Goal: Task Accomplishment & Management: Manage account settings

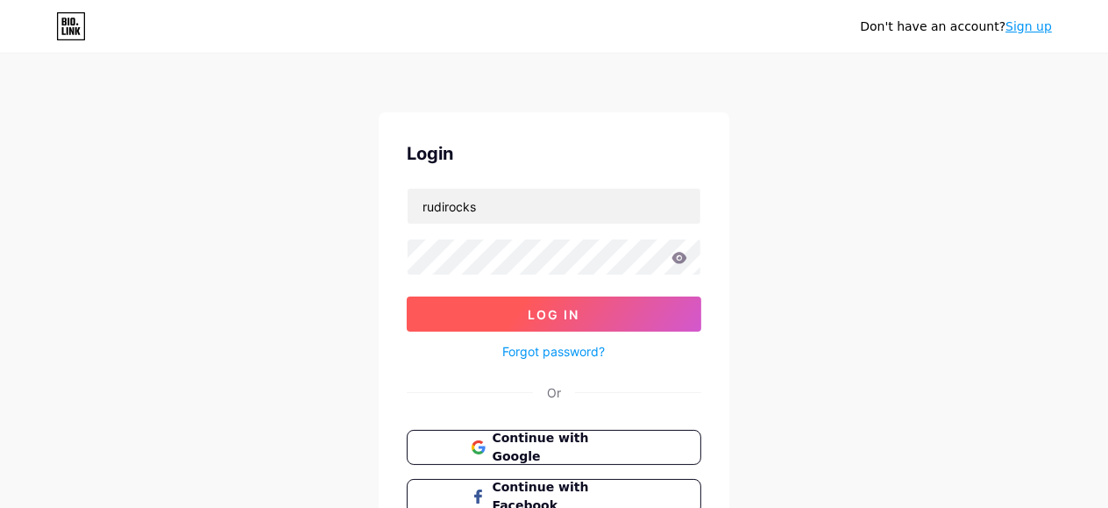
click at [602, 315] on button "Log In" at bounding box center [554, 313] width 295 height 35
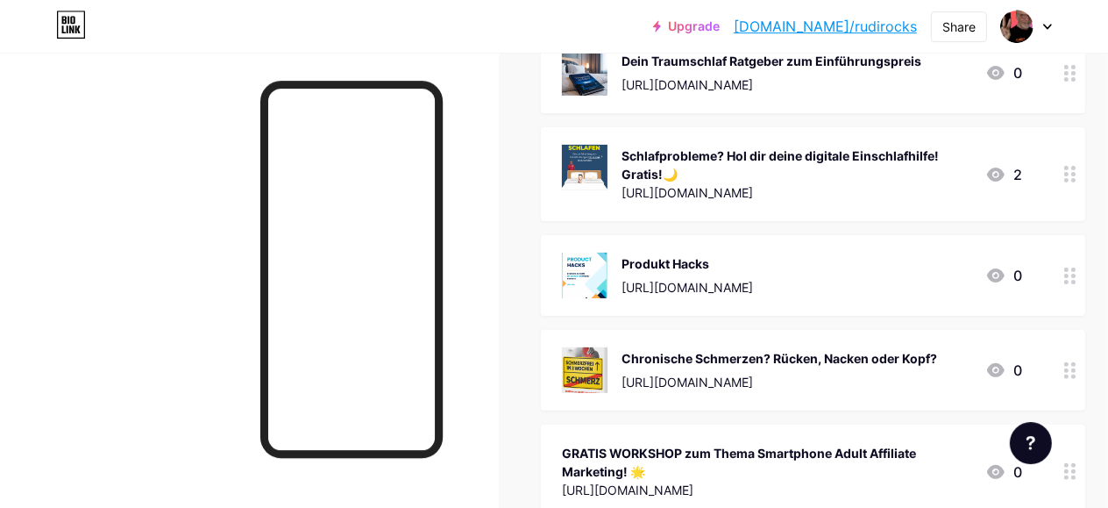
scroll to position [360, 0]
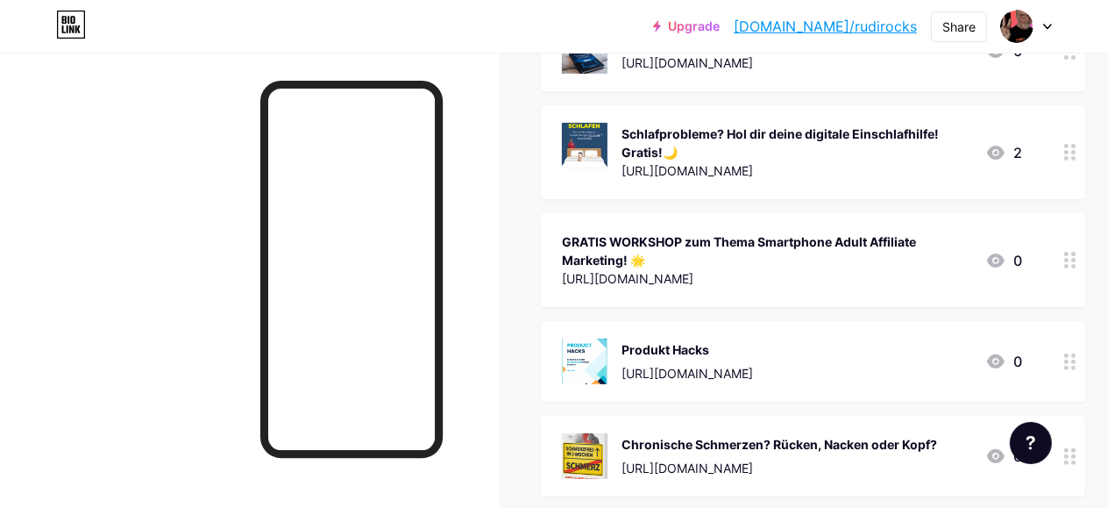
click at [1041, 19] on div at bounding box center [1026, 27] width 51 height 32
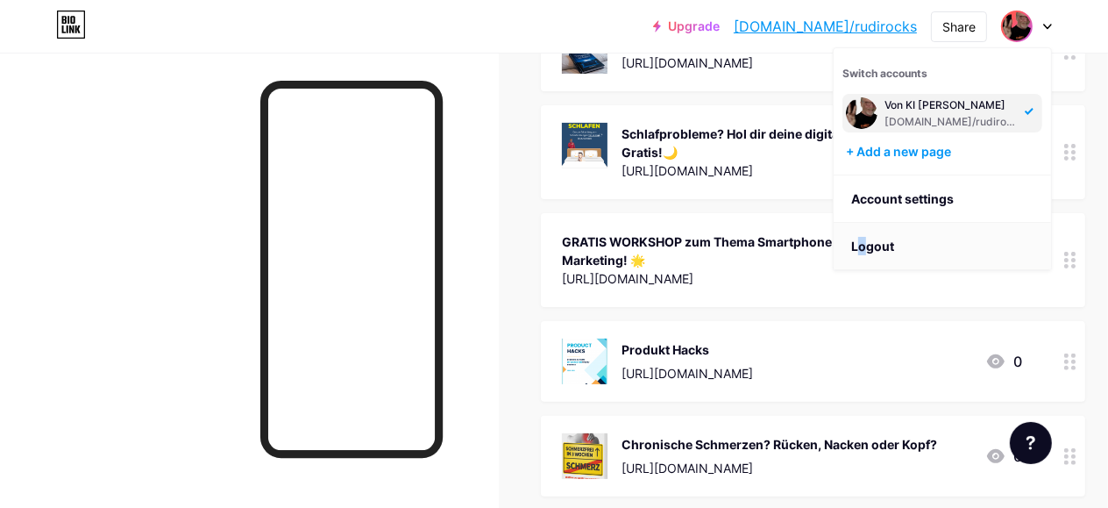
click at [861, 250] on li "Logout" at bounding box center [942, 246] width 217 height 47
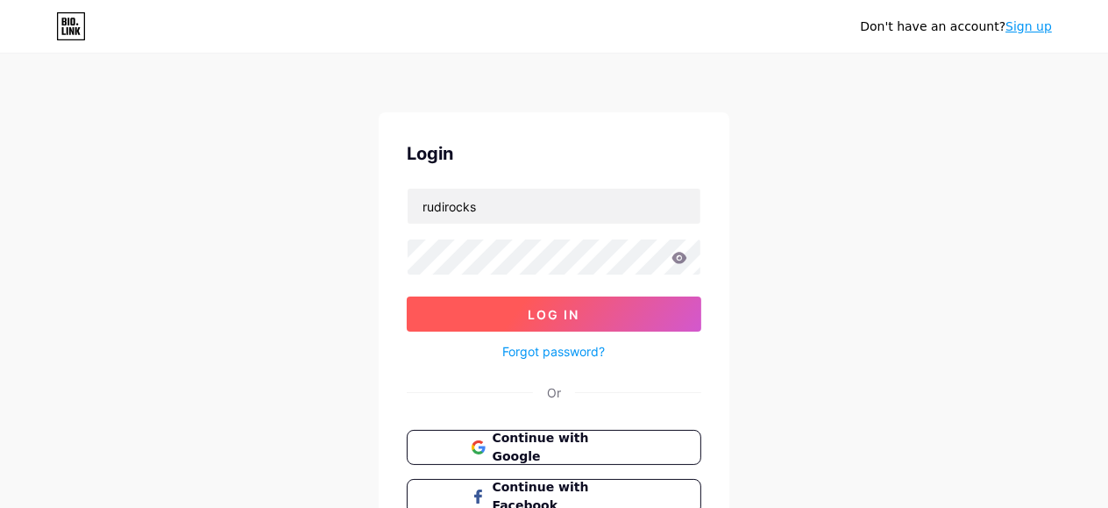
click at [551, 314] on span "Log In" at bounding box center [555, 314] width 52 height 15
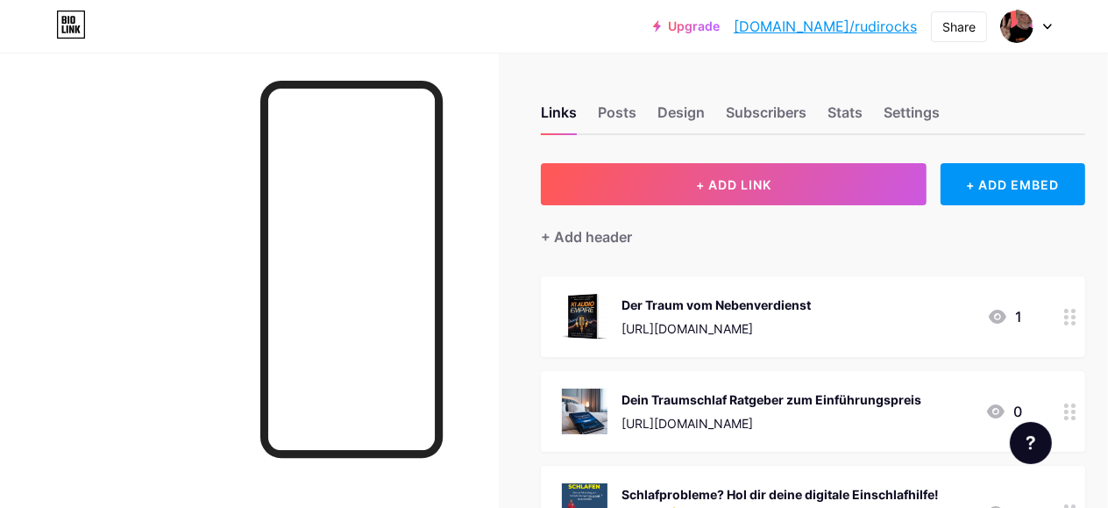
scroll to position [180, 0]
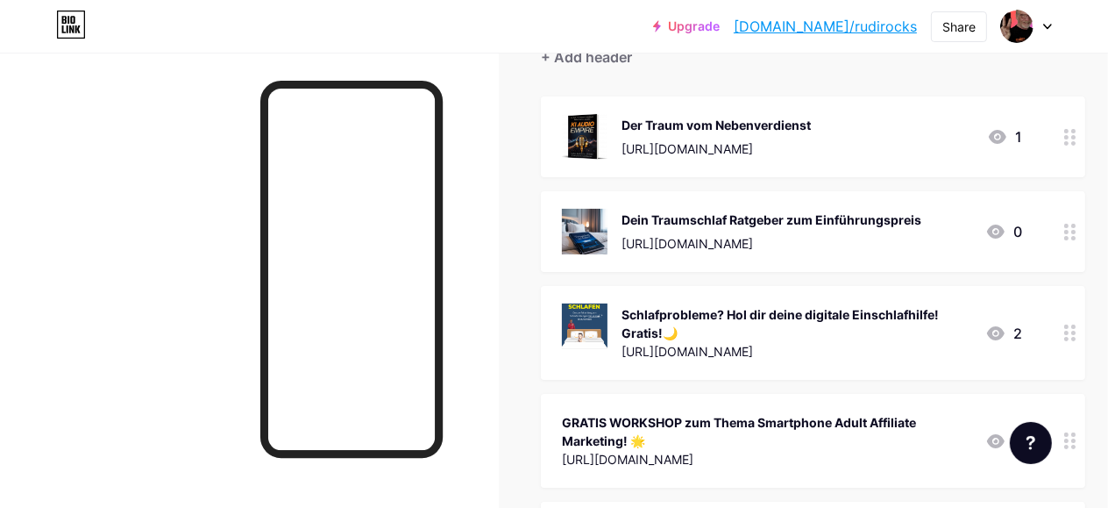
click at [744, 445] on div "GRATIS WORKSHOP zum Thema Smartphone Adult Affiliate Marketing! 🌟" at bounding box center [766, 431] width 409 height 37
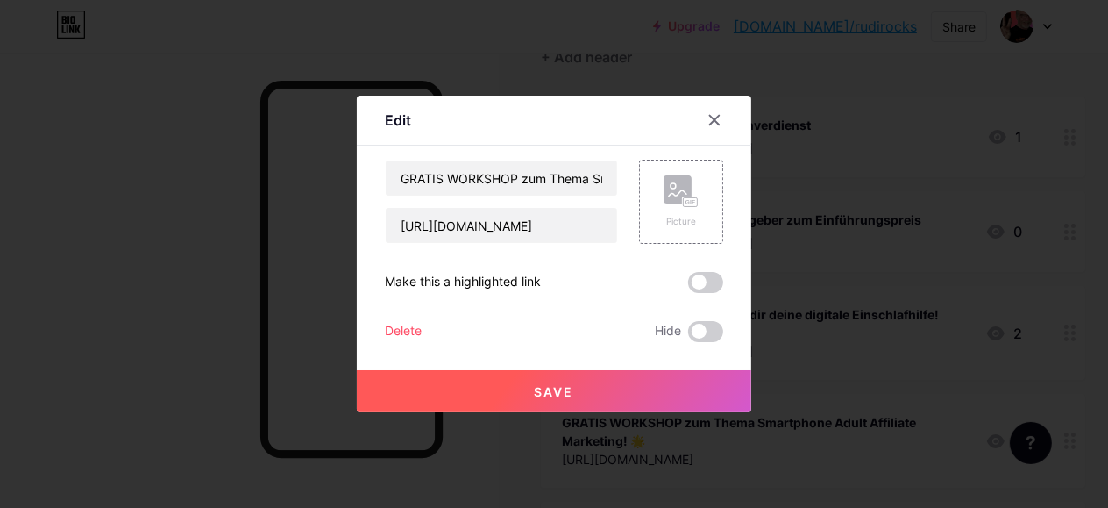
click at [702, 281] on span at bounding box center [705, 282] width 35 height 21
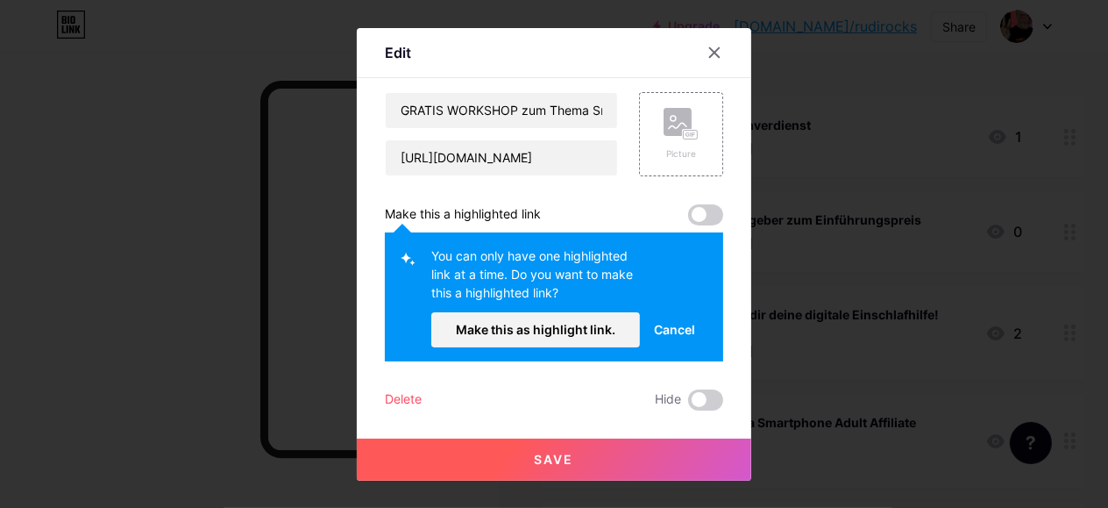
click at [701, 211] on span at bounding box center [705, 214] width 35 height 21
click at [544, 326] on span "Make this as highlight link." at bounding box center [536, 329] width 160 height 15
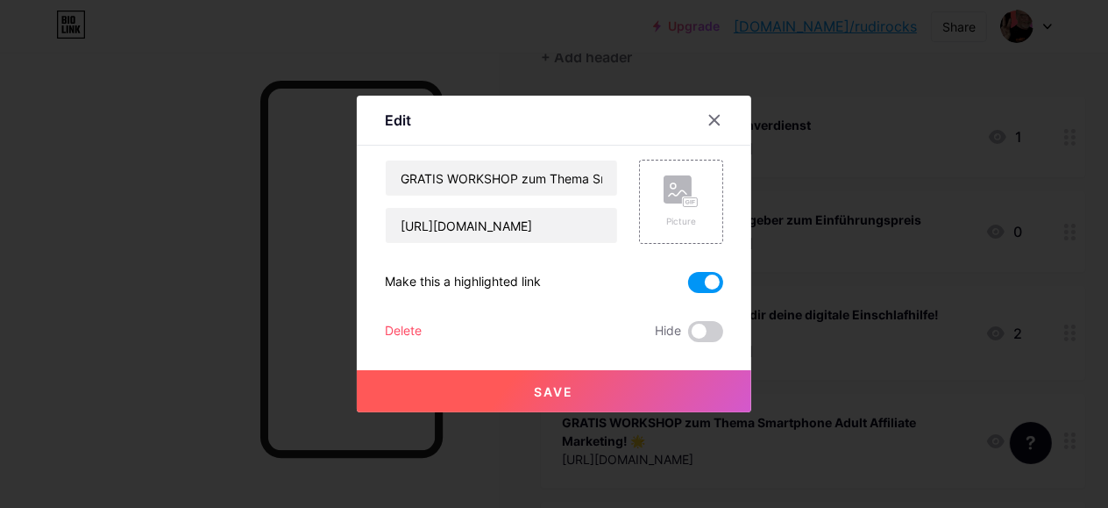
click at [552, 386] on span "Save" at bounding box center [554, 391] width 39 height 15
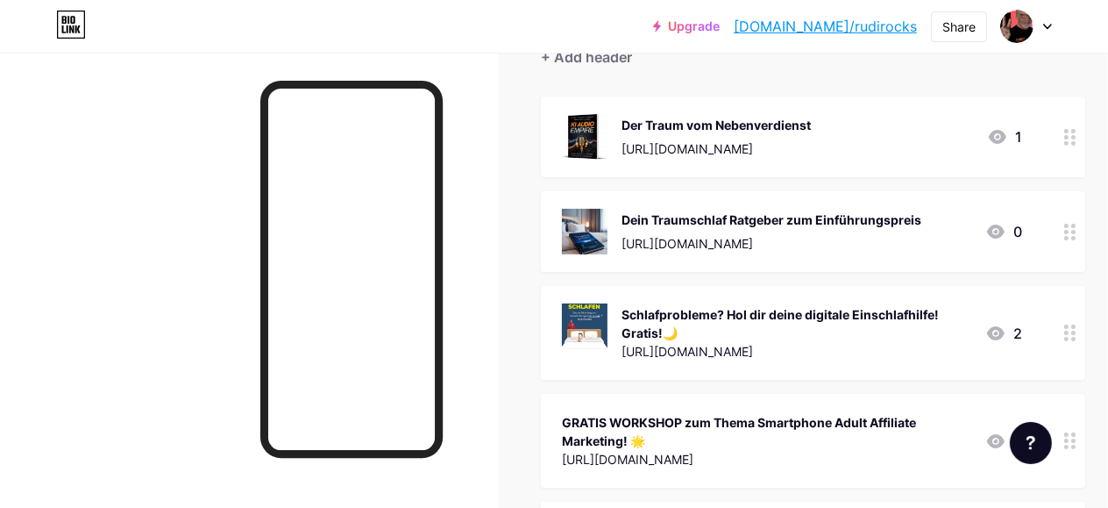
click at [607, 430] on div "GRATIS WORKSHOP zum Thema Smartphone Adult Affiliate Marketing! 🌟" at bounding box center [766, 431] width 409 height 37
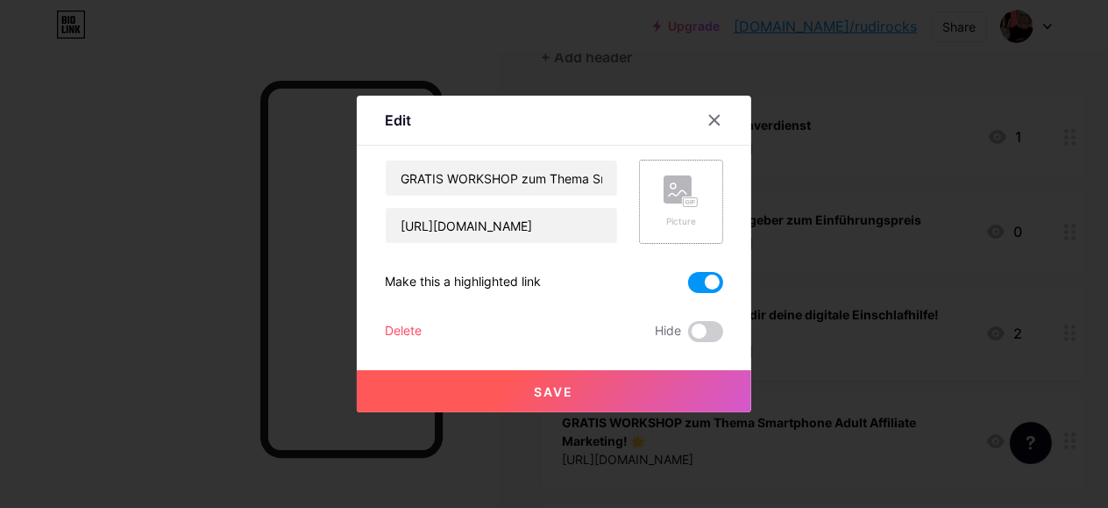
click at [673, 188] on circle at bounding box center [673, 185] width 5 height 5
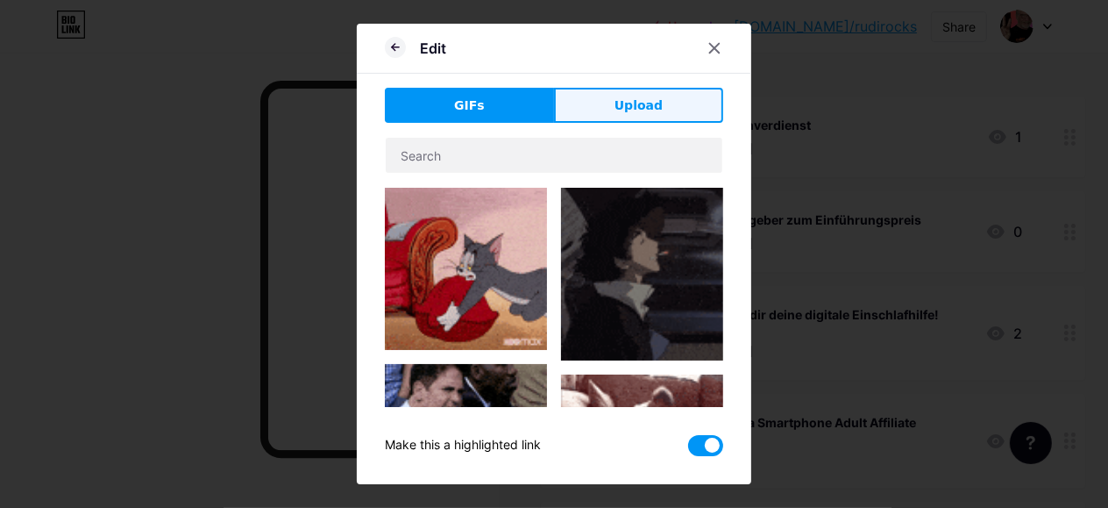
click at [646, 105] on span "Upload" at bounding box center [639, 105] width 48 height 18
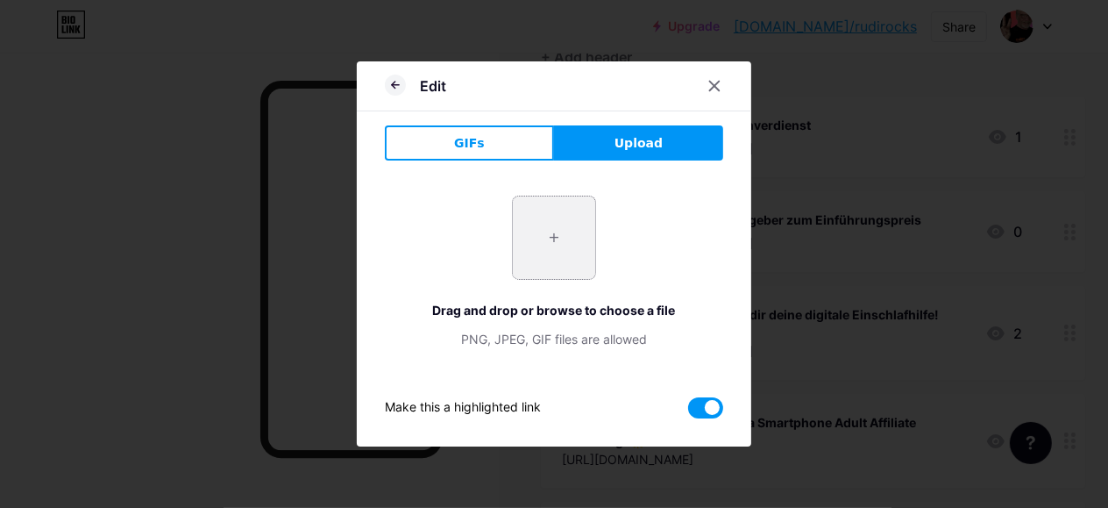
click at [557, 238] on input "file" at bounding box center [554, 237] width 82 height 82
type input "C:\fakepath\a-photograph-of-a-young-woman-with-long-_eSP3W3uvTOa5mxkvAMRVXg_AZa…"
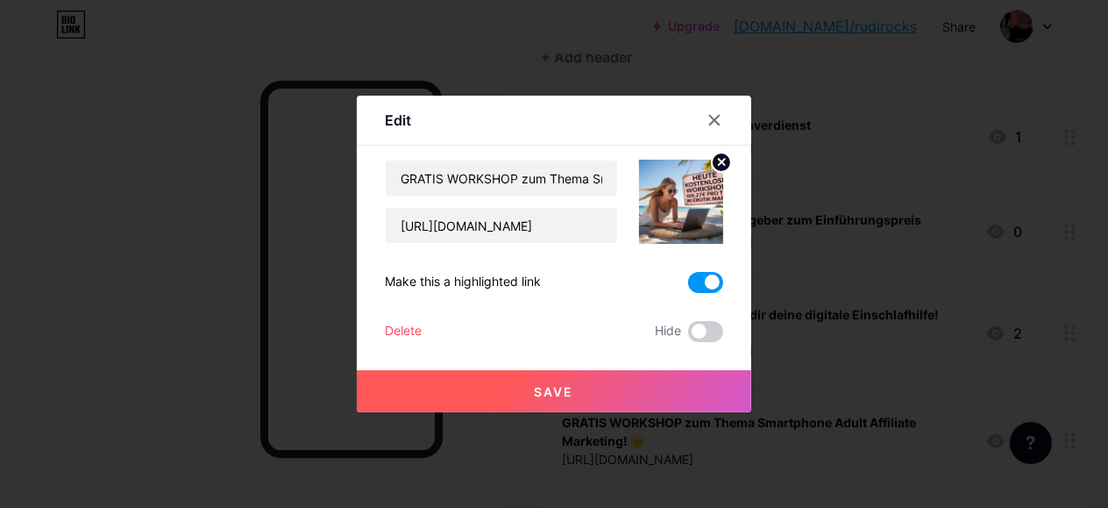
click at [566, 389] on span "Save" at bounding box center [554, 391] width 39 height 15
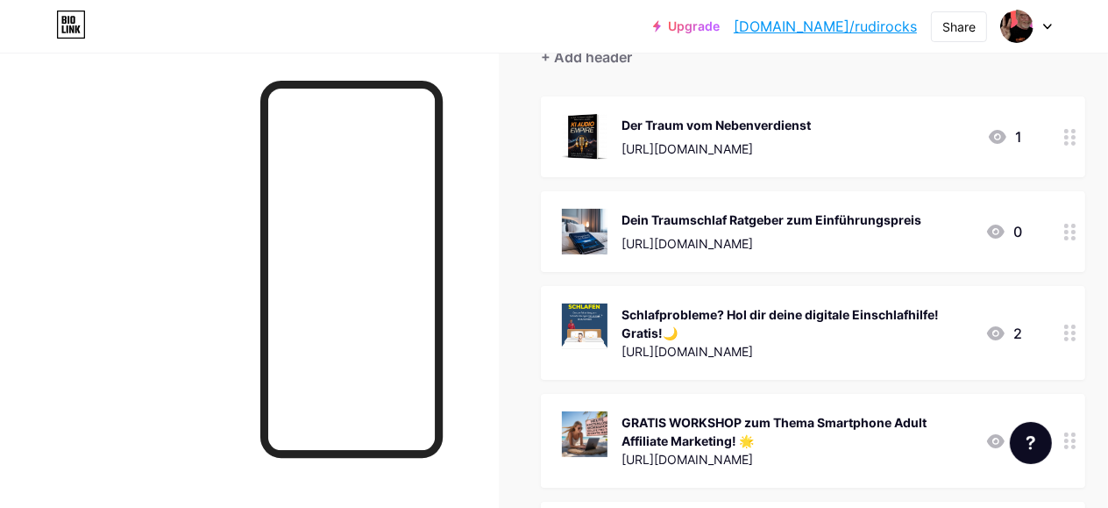
click at [1046, 24] on icon at bounding box center [1047, 27] width 9 height 6
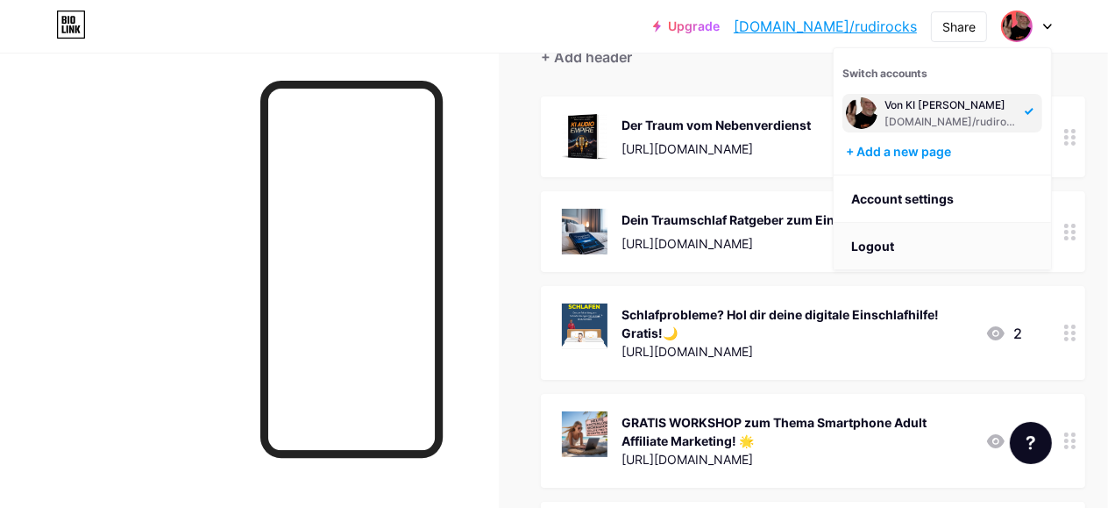
click at [890, 245] on li "Logout" at bounding box center [942, 246] width 217 height 47
